Goal: Information Seeking & Learning: Learn about a topic

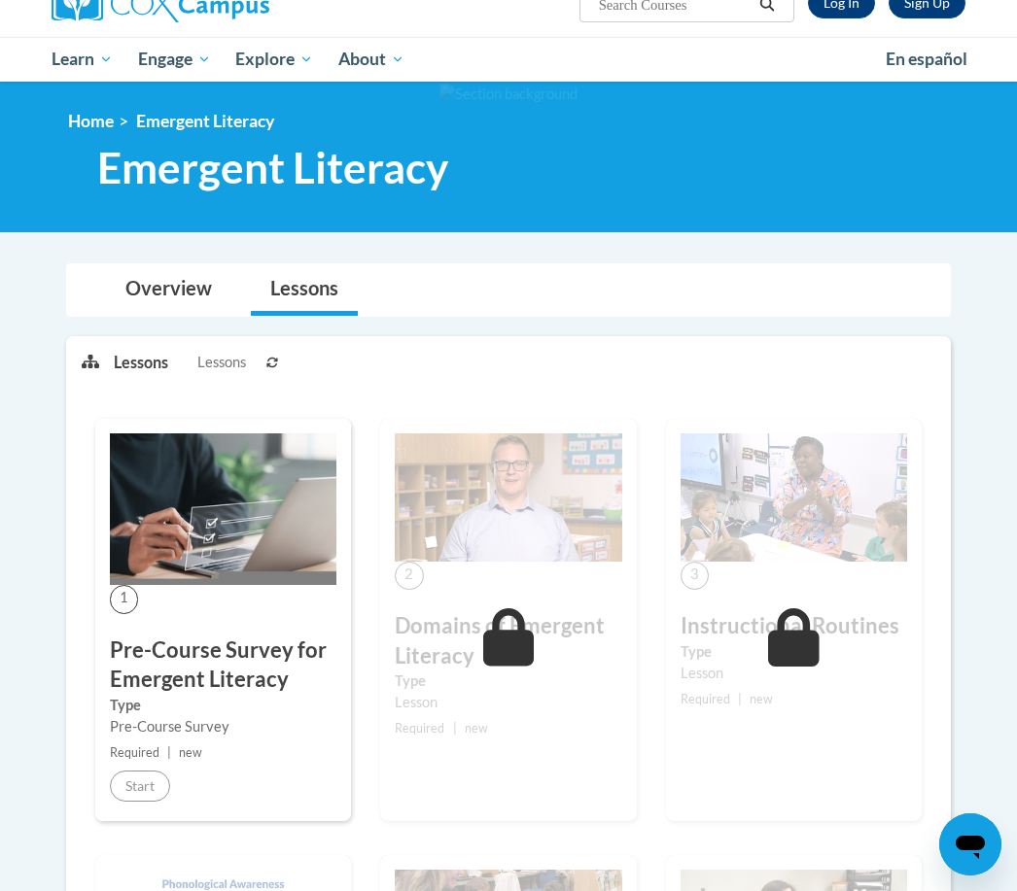
scroll to position [169, 0]
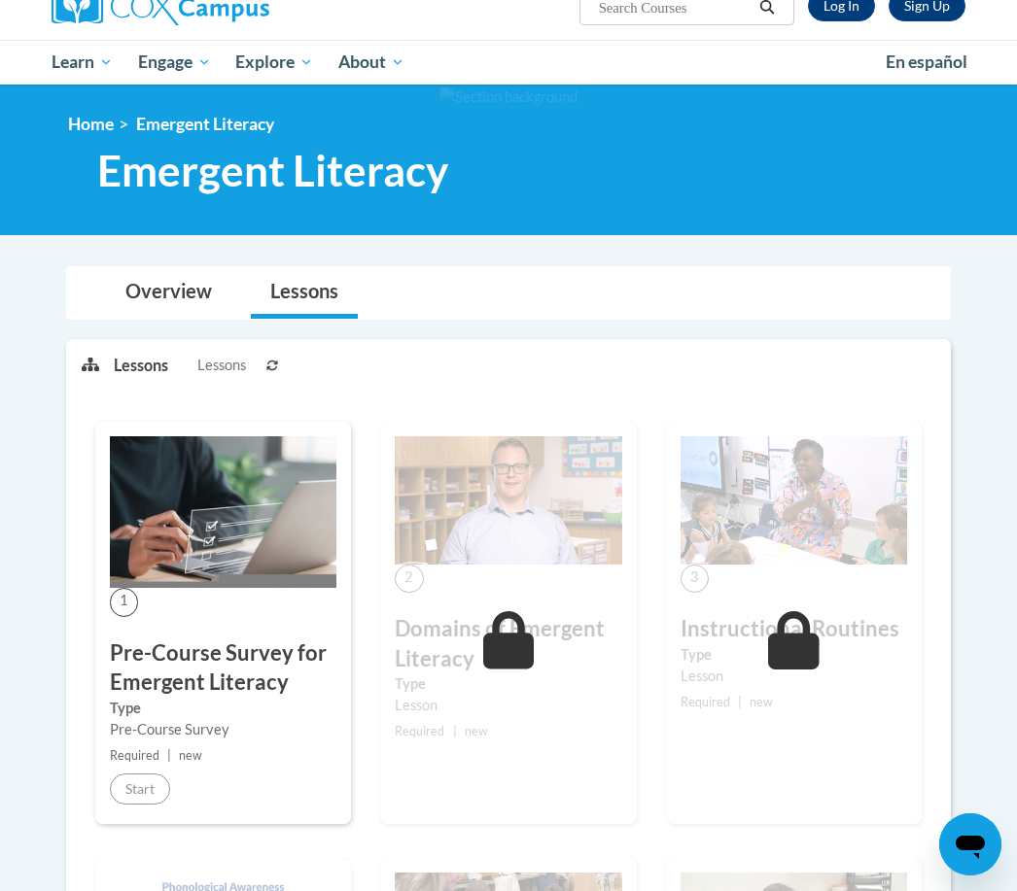
click at [307, 282] on link "Lessons" at bounding box center [304, 293] width 107 height 52
click at [289, 293] on link "Lessons" at bounding box center [304, 293] width 107 height 52
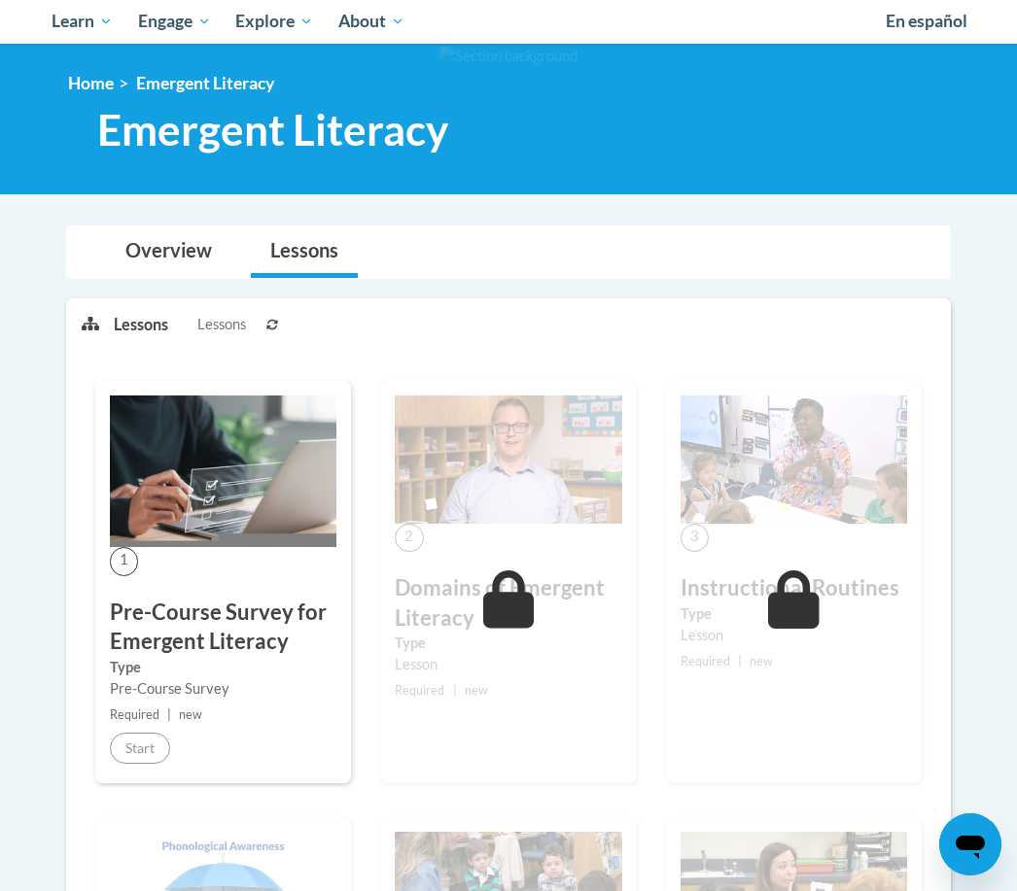
scroll to position [0, 0]
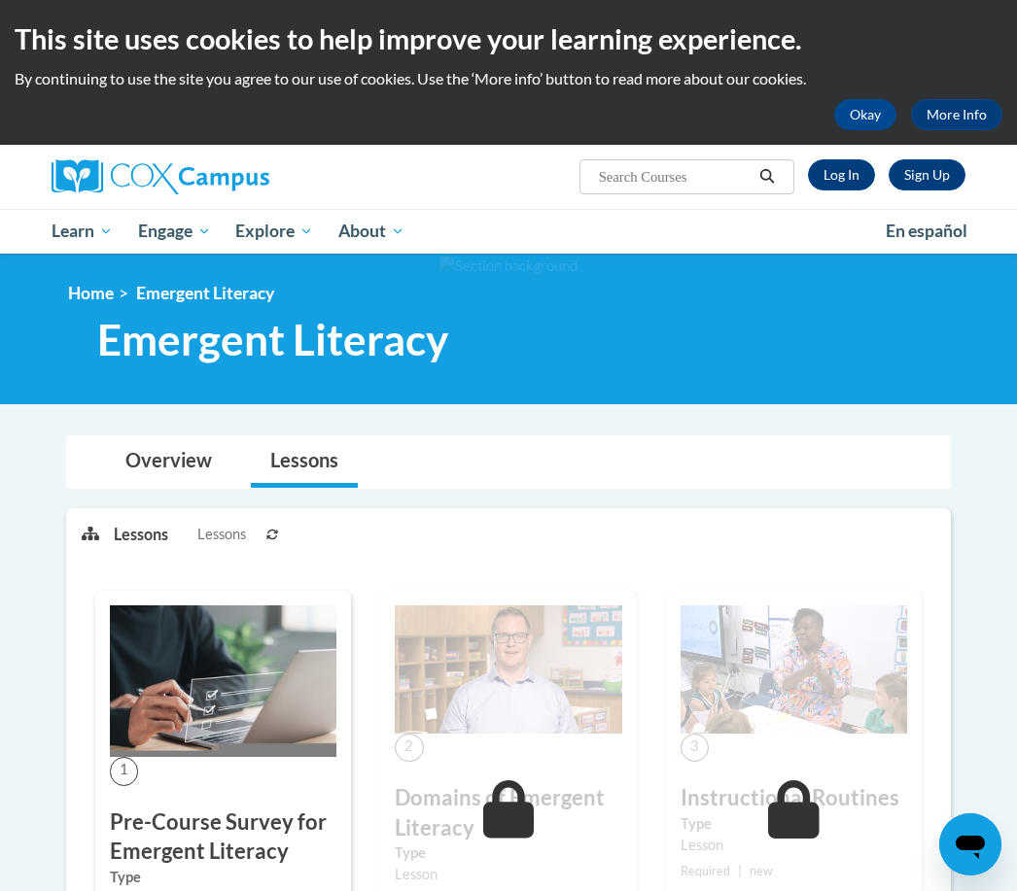
click at [174, 459] on link "Overview" at bounding box center [168, 462] width 125 height 52
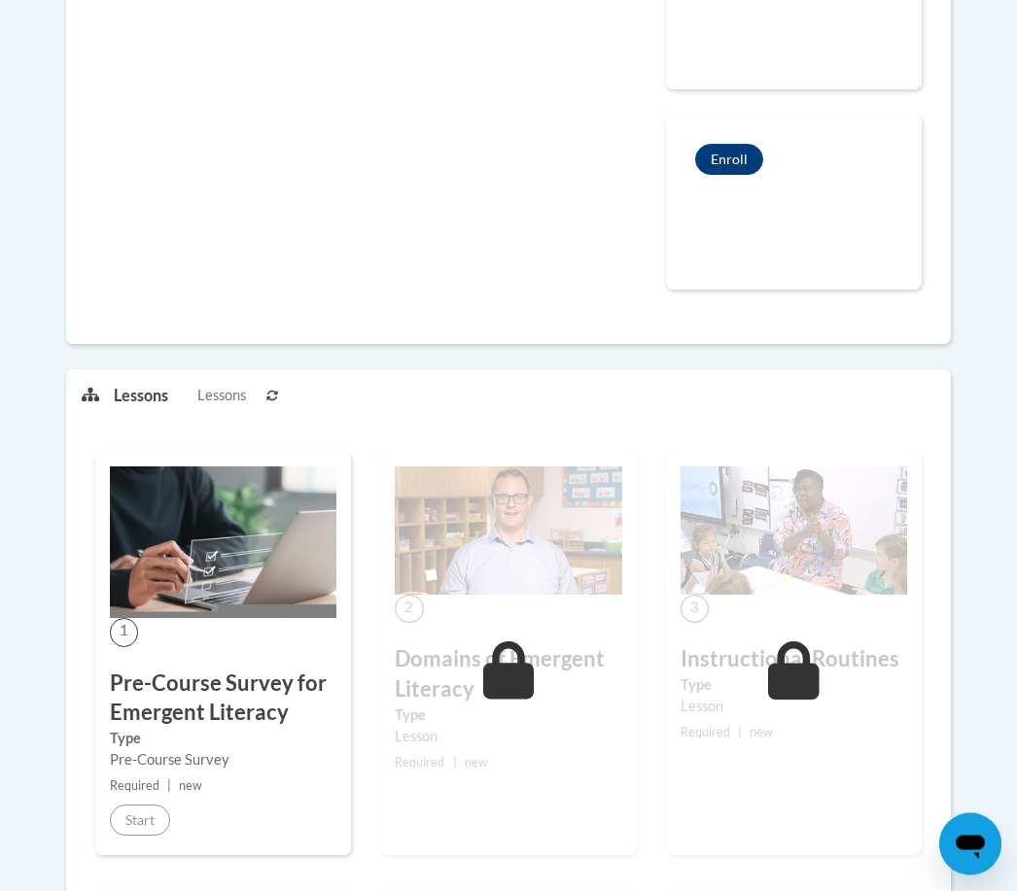
scroll to position [669, 0]
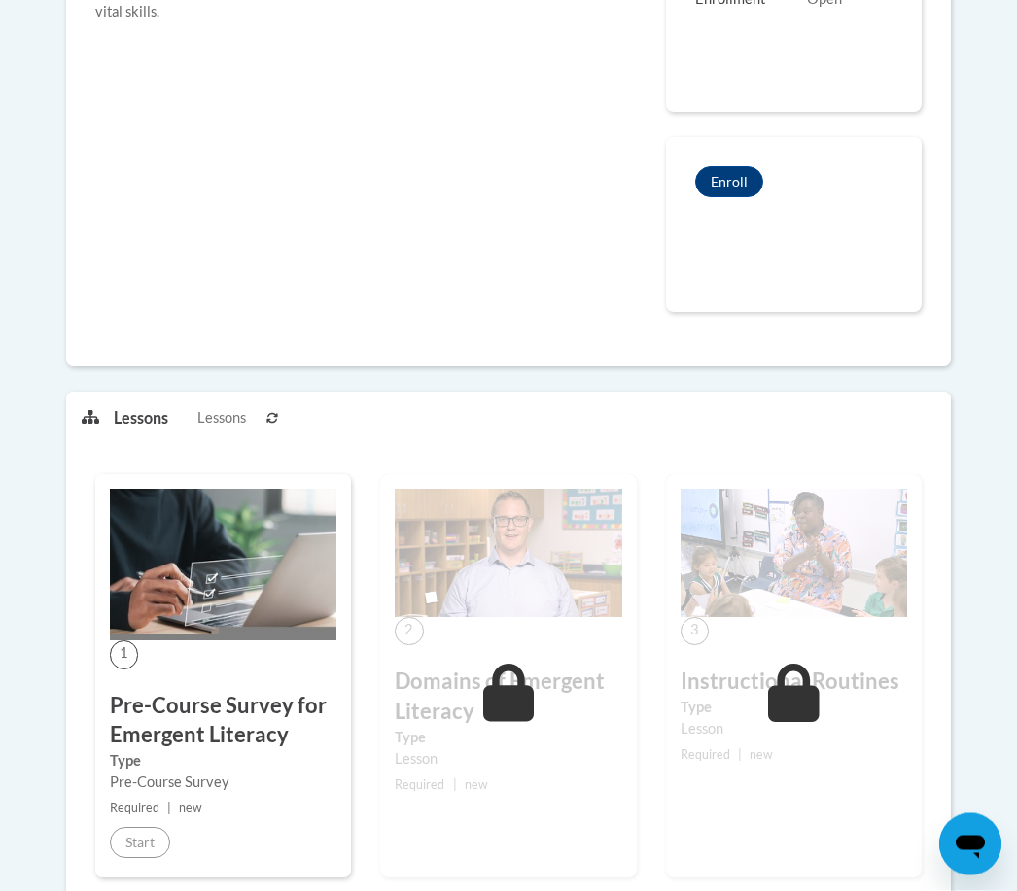
click at [218, 602] on img at bounding box center [223, 566] width 226 height 152
click at [221, 583] on img at bounding box center [223, 566] width 226 height 152
click at [207, 425] on span "Lessons" at bounding box center [221, 418] width 49 height 21
click at [217, 423] on span "Lessons" at bounding box center [221, 418] width 49 height 21
click at [282, 425] on button at bounding box center [271, 418] width 23 height 49
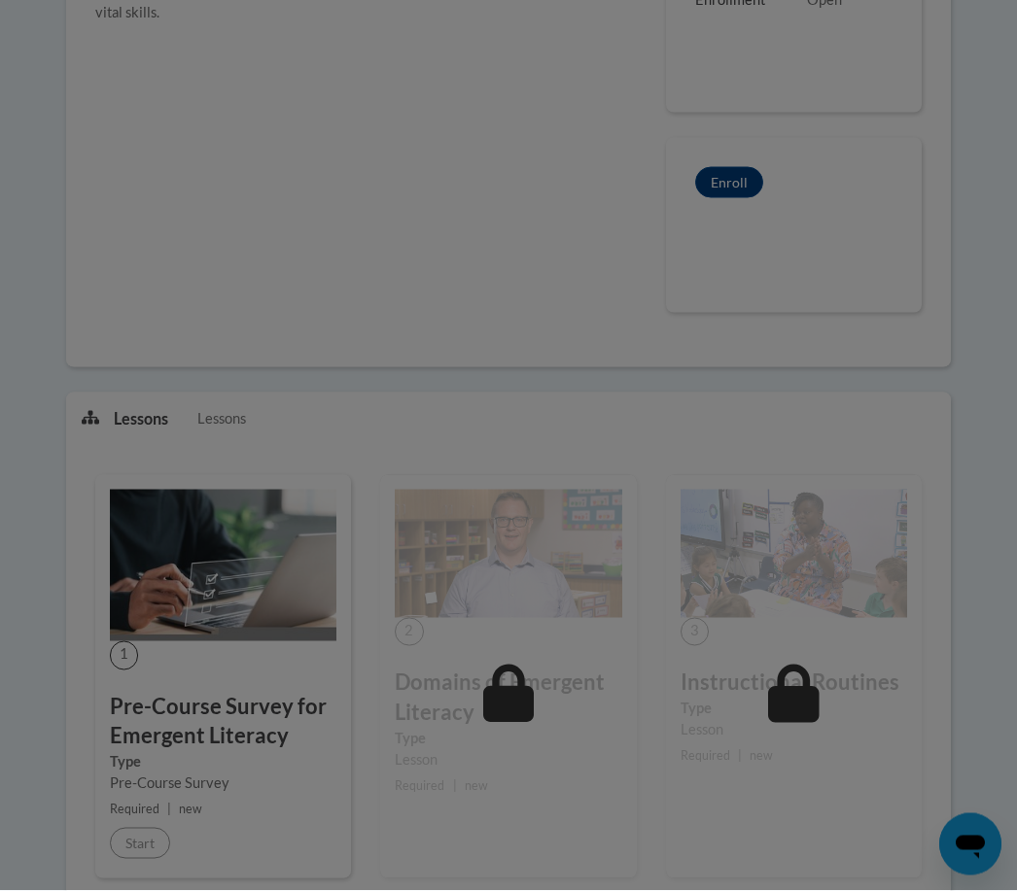
scroll to position [670, 0]
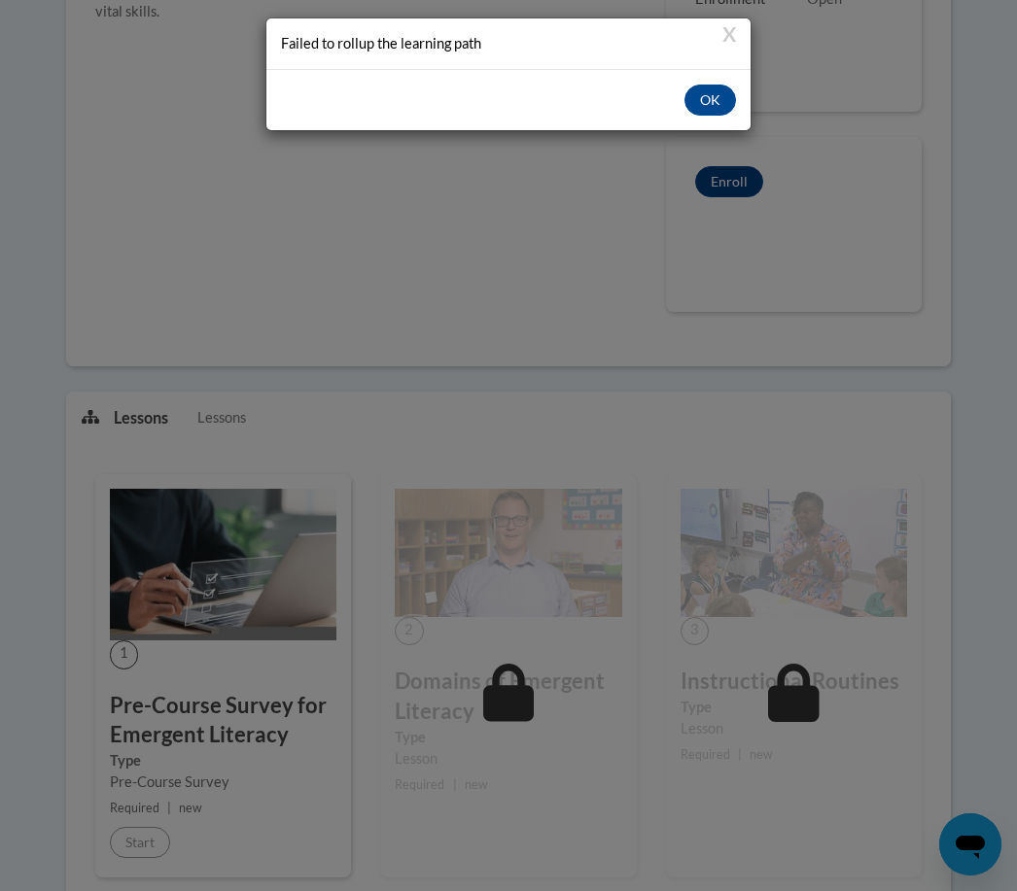
click at [709, 104] on button "OK" at bounding box center [710, 100] width 52 height 31
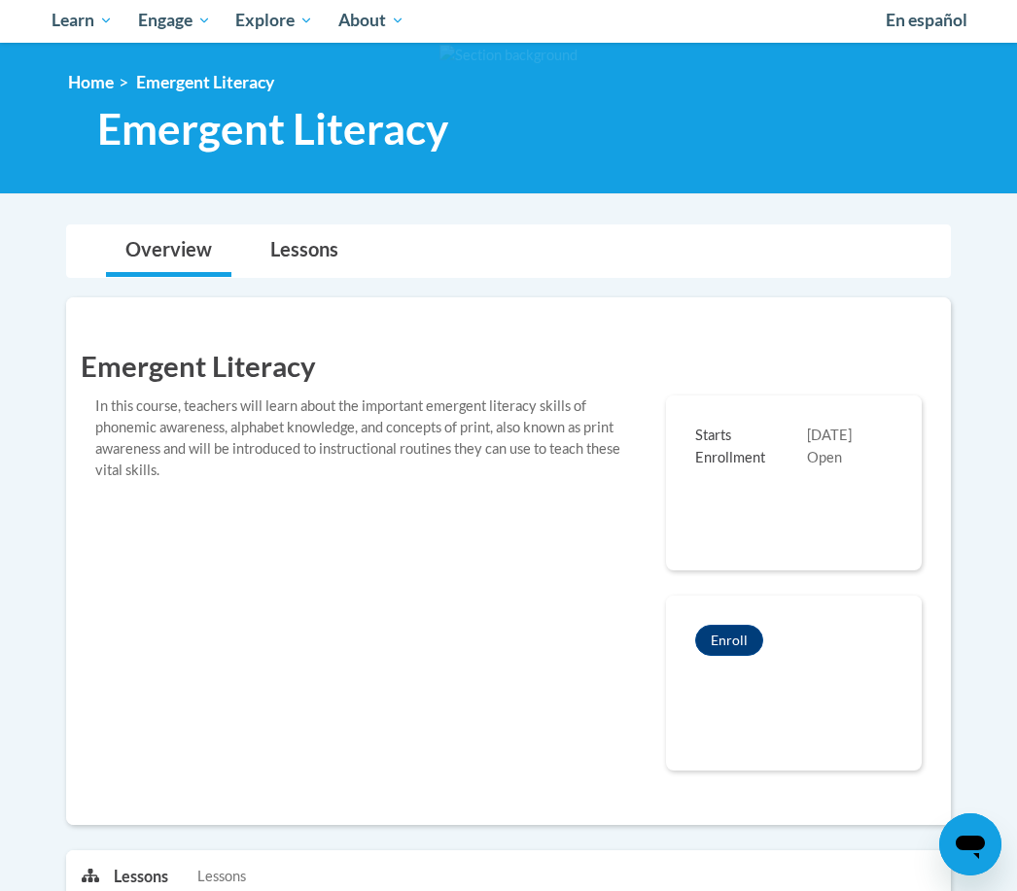
scroll to position [209, 0]
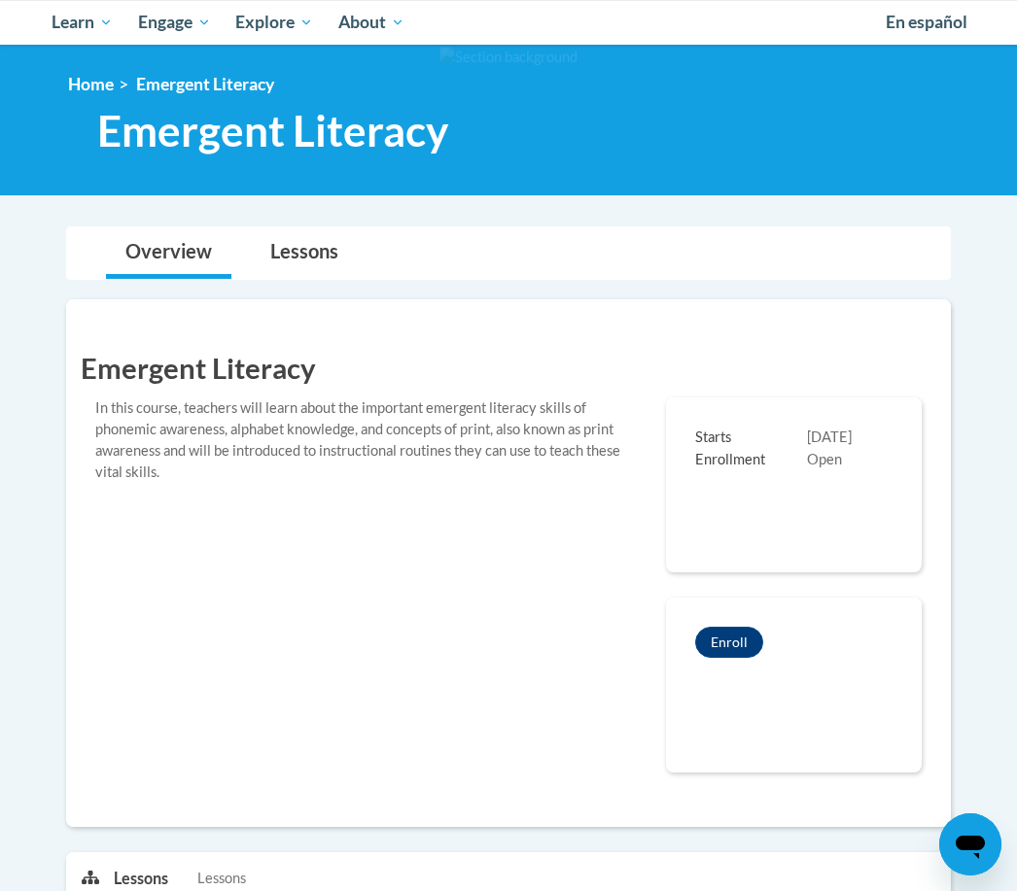
click at [82, 80] on link "Home" at bounding box center [91, 84] width 46 height 20
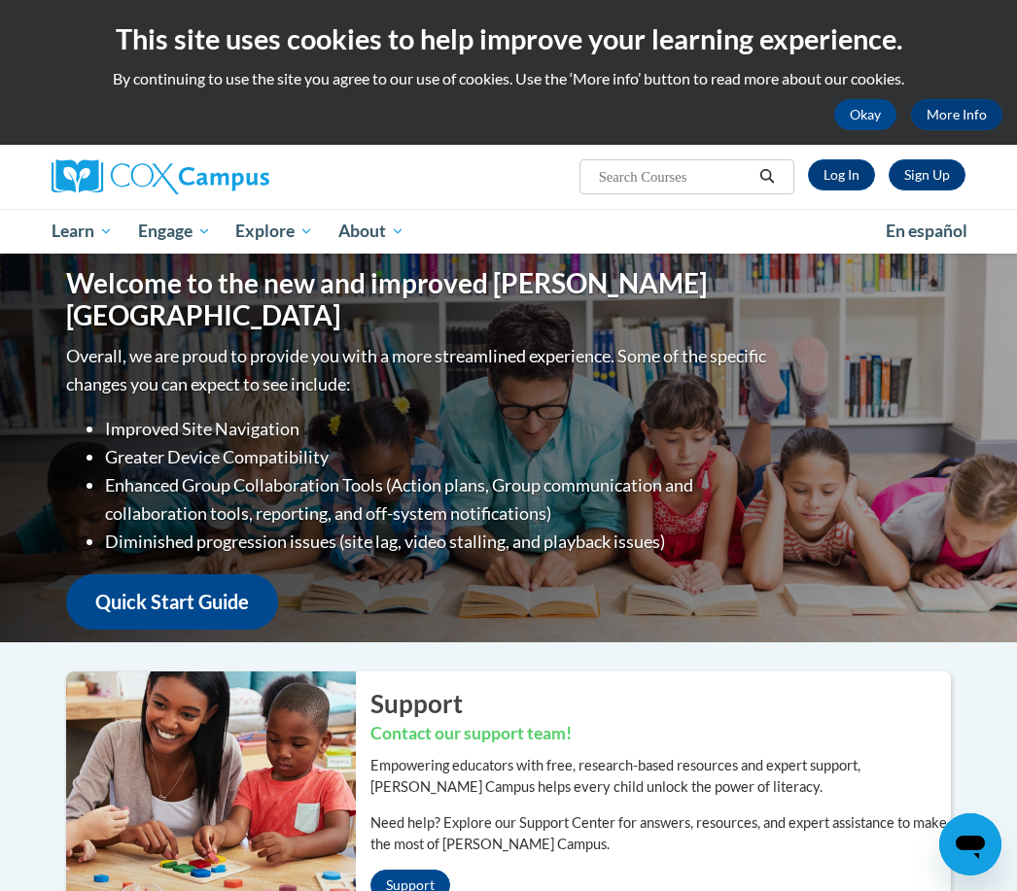
click at [839, 168] on link "Log In" at bounding box center [841, 174] width 67 height 31
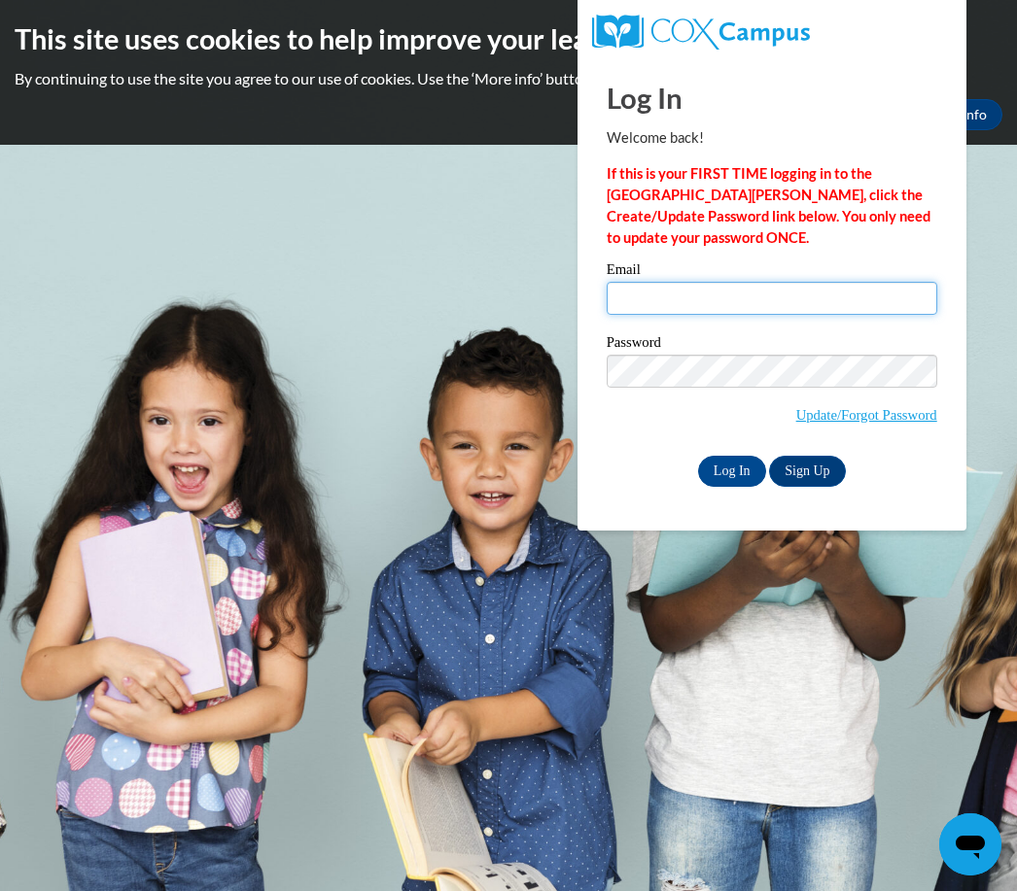
click at [632, 294] on input "Email" at bounding box center [772, 298] width 330 height 33
type input "T"
type input "tiffanycoopdavile06@gmail.com"
click at [736, 460] on input "Log In" at bounding box center [732, 471] width 68 height 31
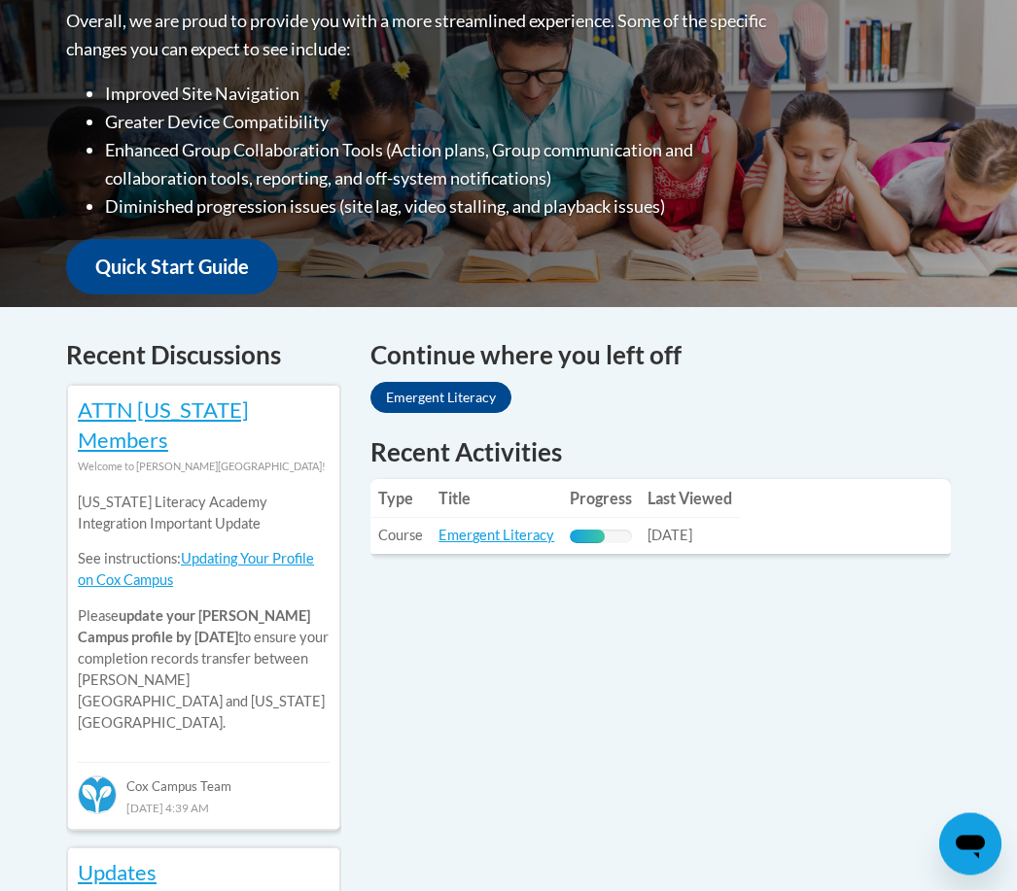
scroll to position [539, 0]
click at [479, 527] on link "Emergent Literacy" at bounding box center [496, 535] width 116 height 17
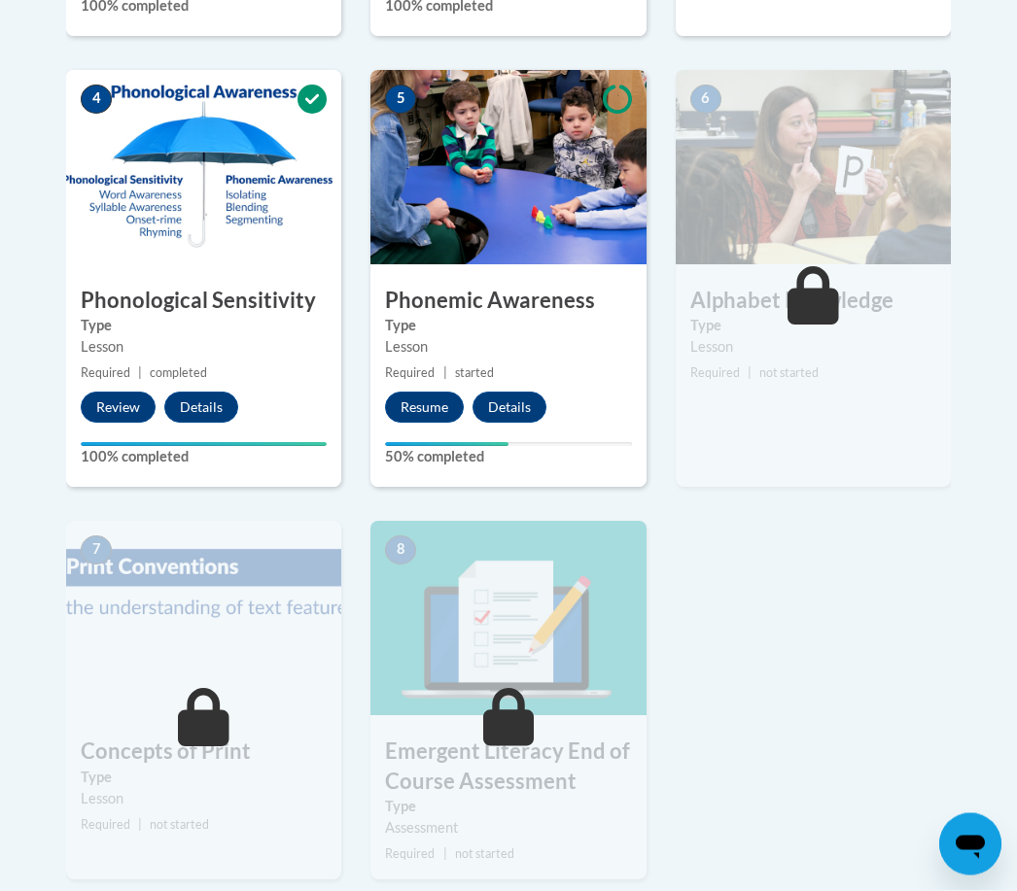
click at [425, 404] on button "Resume" at bounding box center [424, 408] width 79 height 31
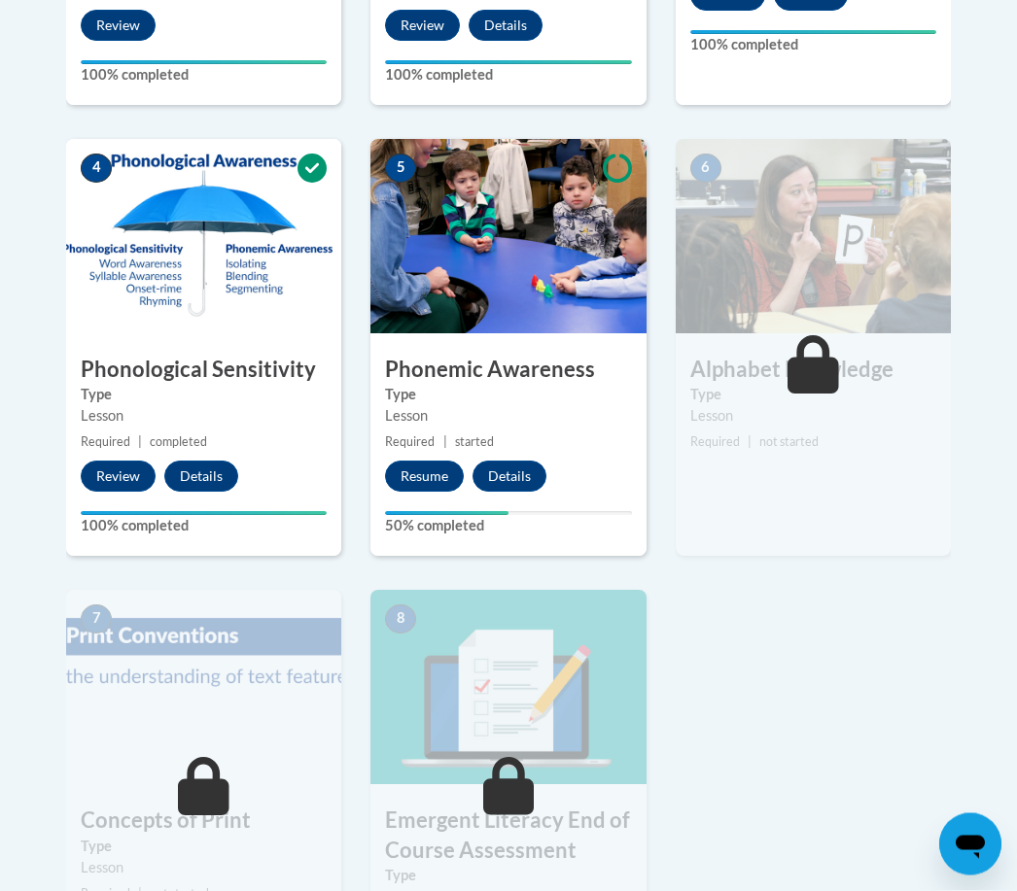
scroll to position [995, 0]
click at [436, 463] on button "Resume" at bounding box center [424, 476] width 79 height 31
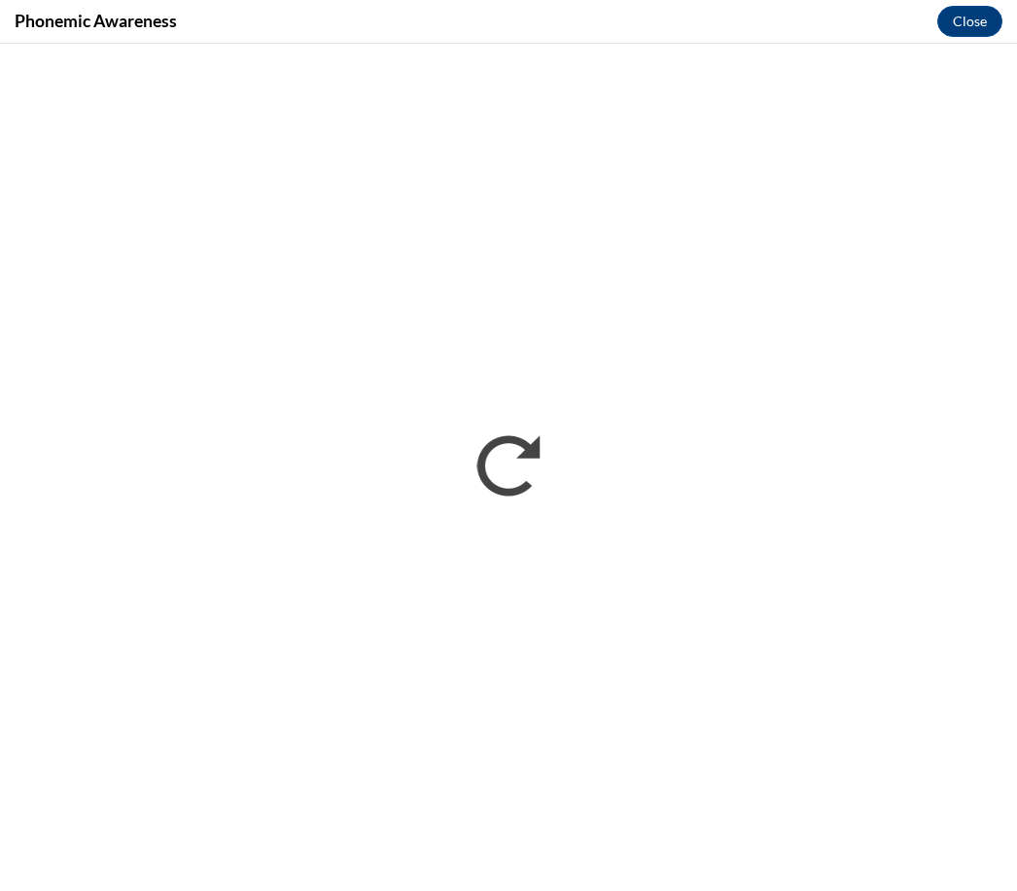
scroll to position [0, 0]
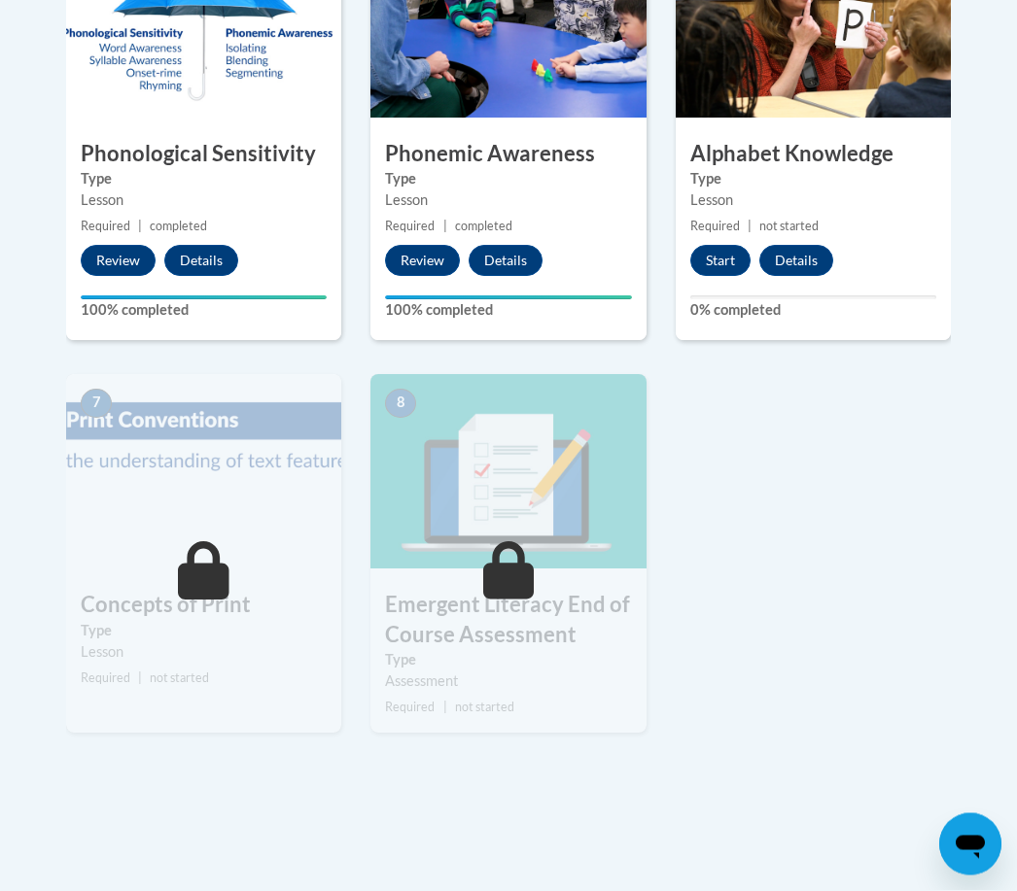
scroll to position [1108, 0]
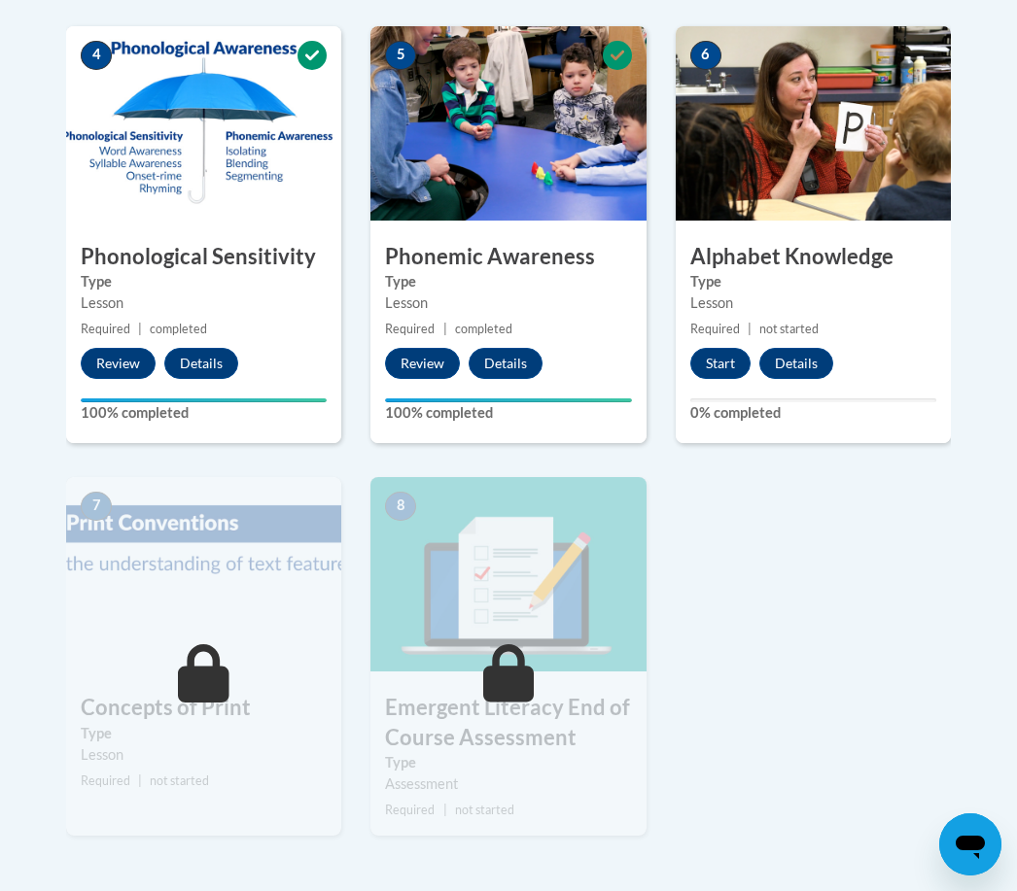
click at [716, 366] on button "Start" at bounding box center [720, 363] width 60 height 31
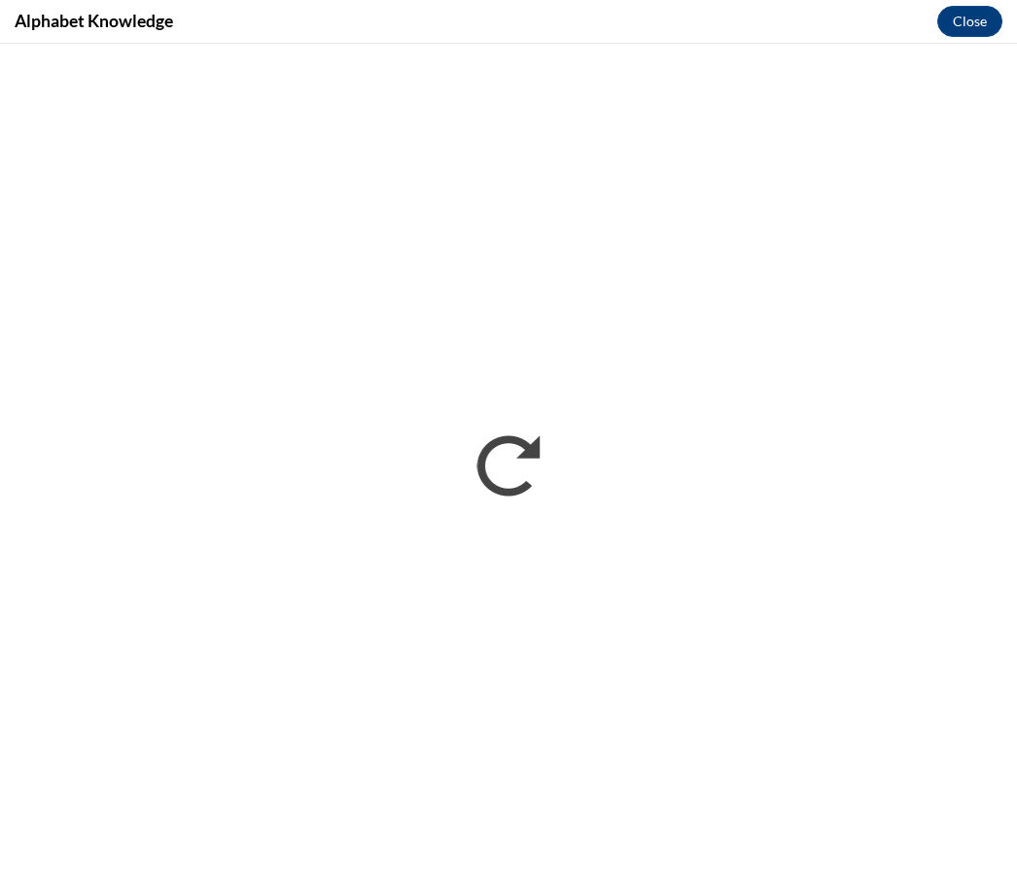
scroll to position [0, 0]
